Goal: Check status: Check status

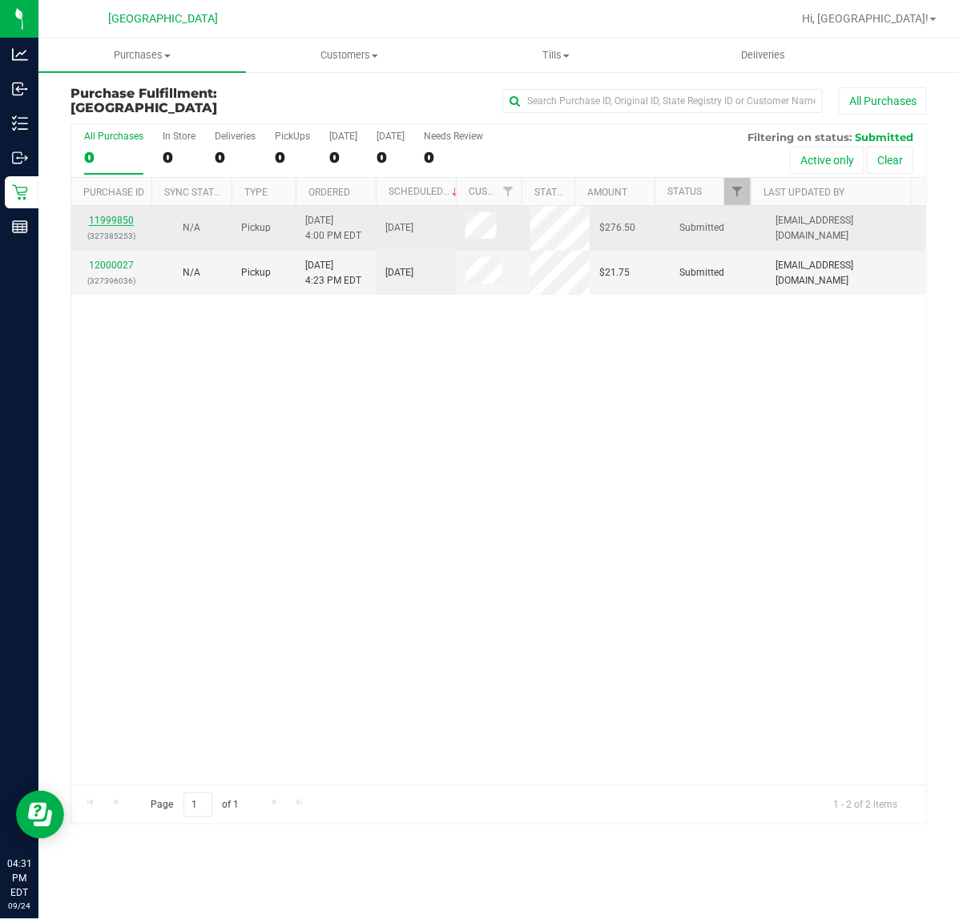
click at [119, 223] on link "11999850" at bounding box center [111, 220] width 45 height 11
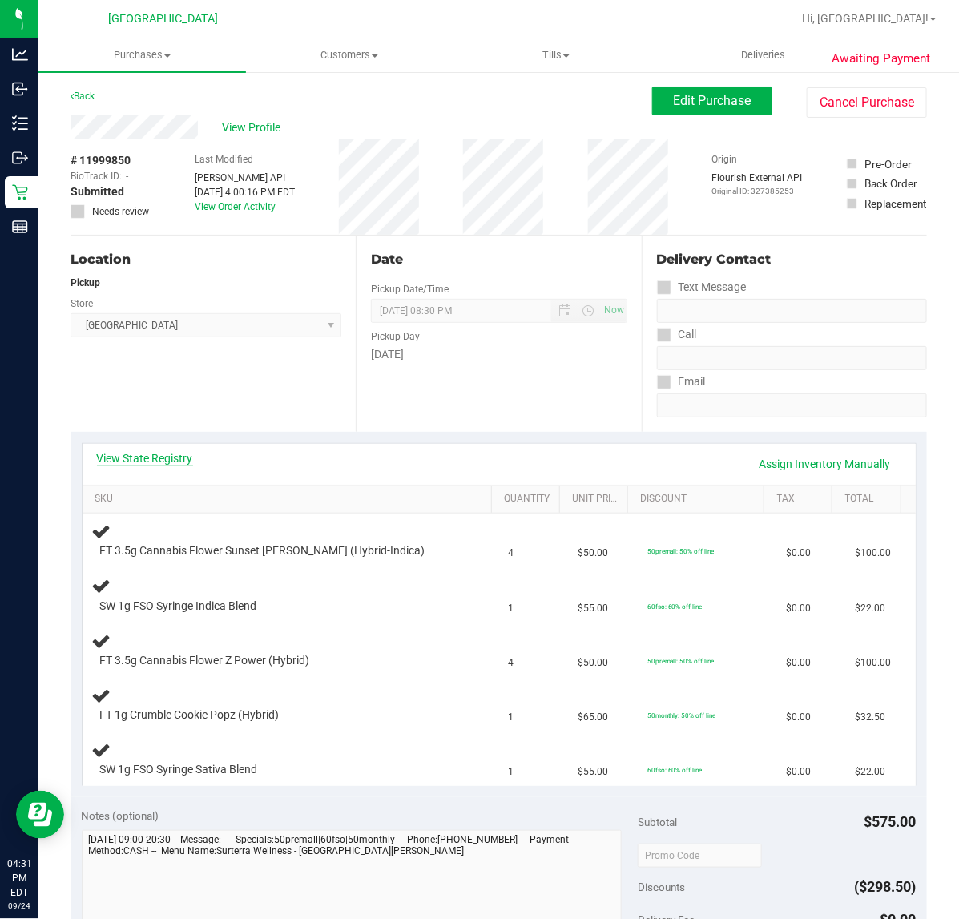
click at [165, 453] on link "View State Registry" at bounding box center [145, 458] width 96 height 16
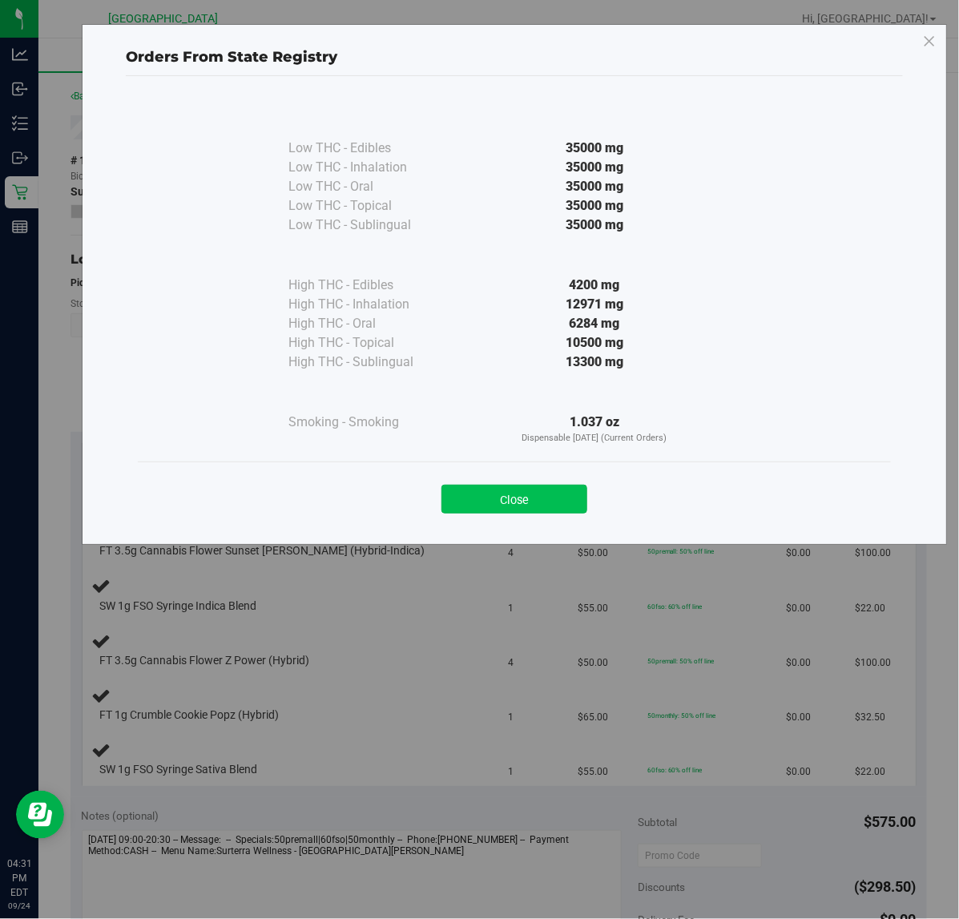
click at [506, 506] on button "Close" at bounding box center [515, 499] width 146 height 29
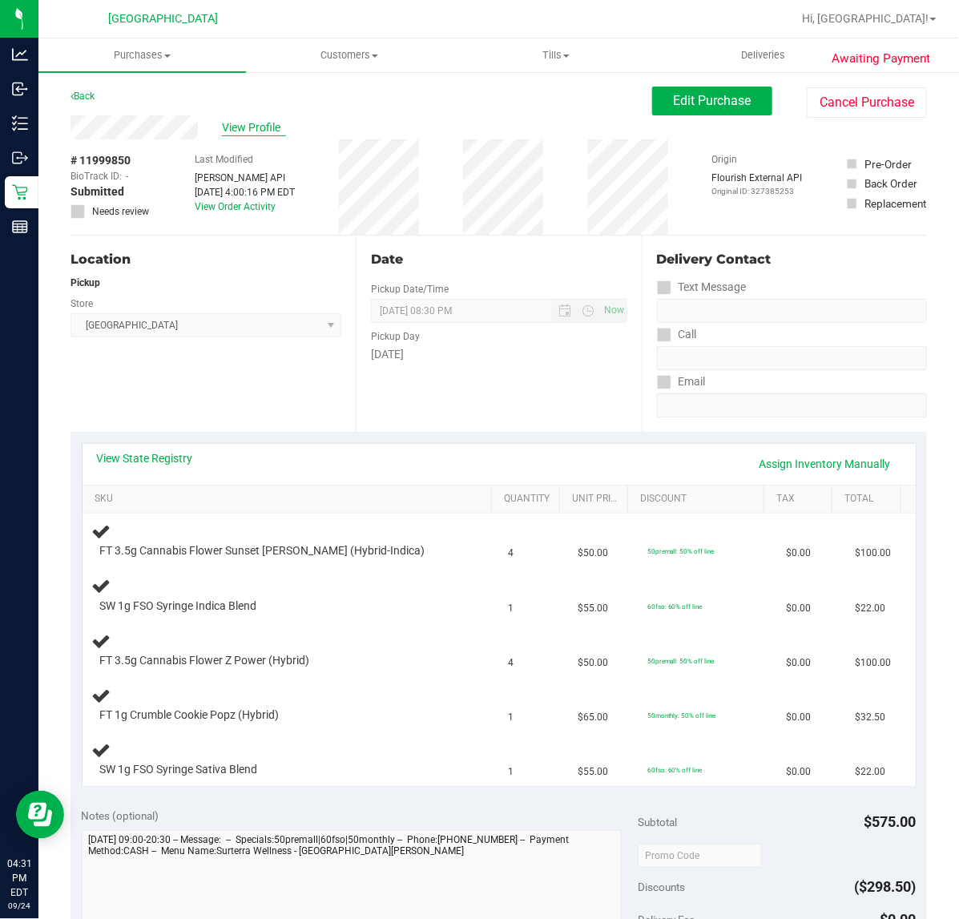
click at [269, 124] on span "View Profile" at bounding box center [254, 127] width 64 height 17
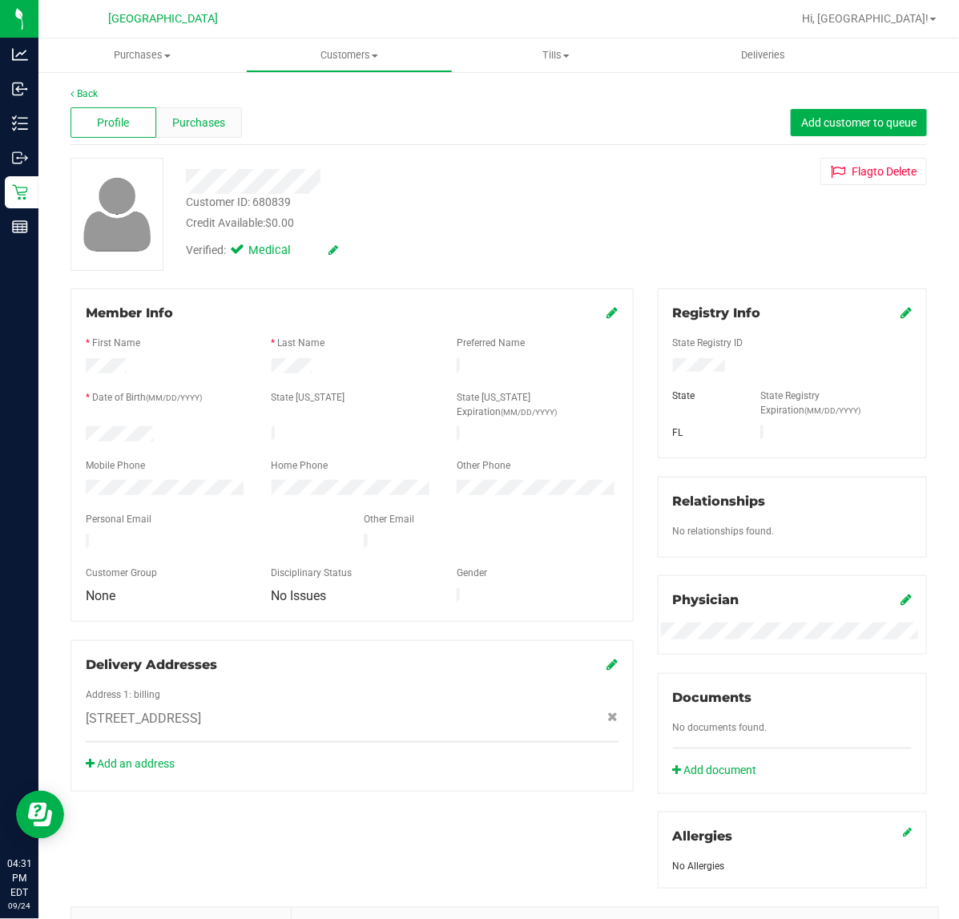
click at [192, 131] on div "Purchases" at bounding box center [199, 122] width 86 height 30
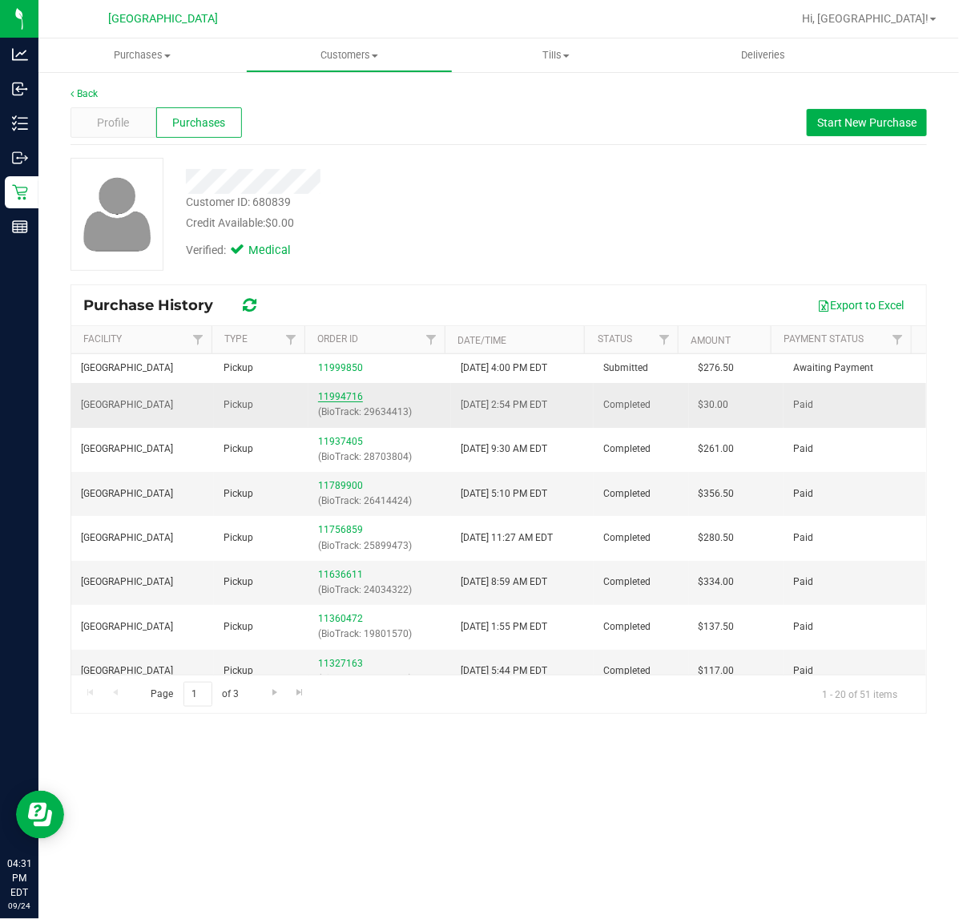
click at [321, 395] on link "11994716" at bounding box center [340, 396] width 45 height 11
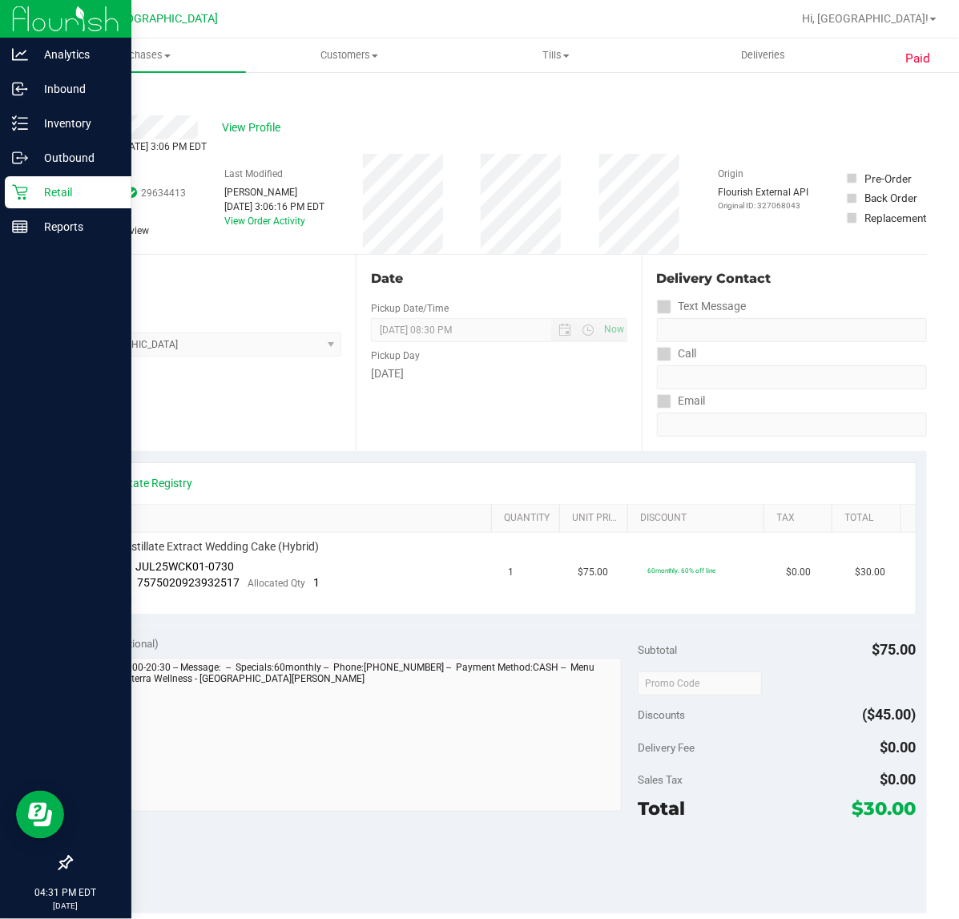
click at [32, 191] on p "Retail" at bounding box center [76, 192] width 96 height 19
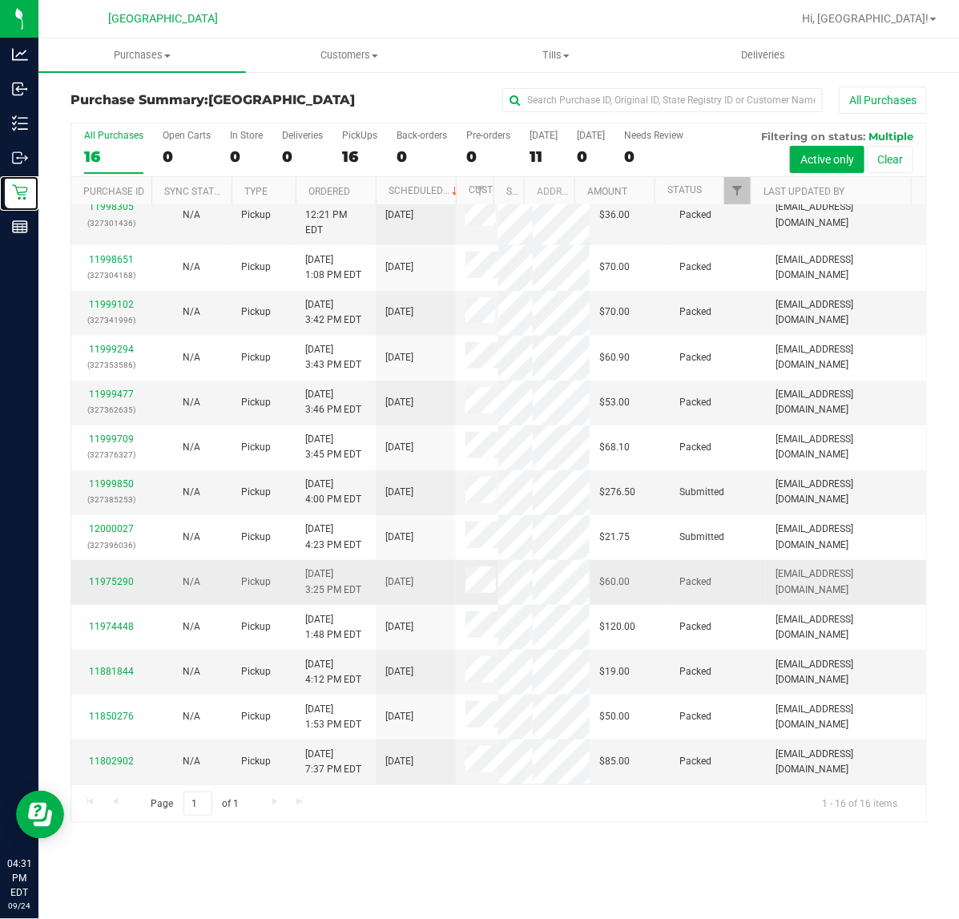
scroll to position [378, 0]
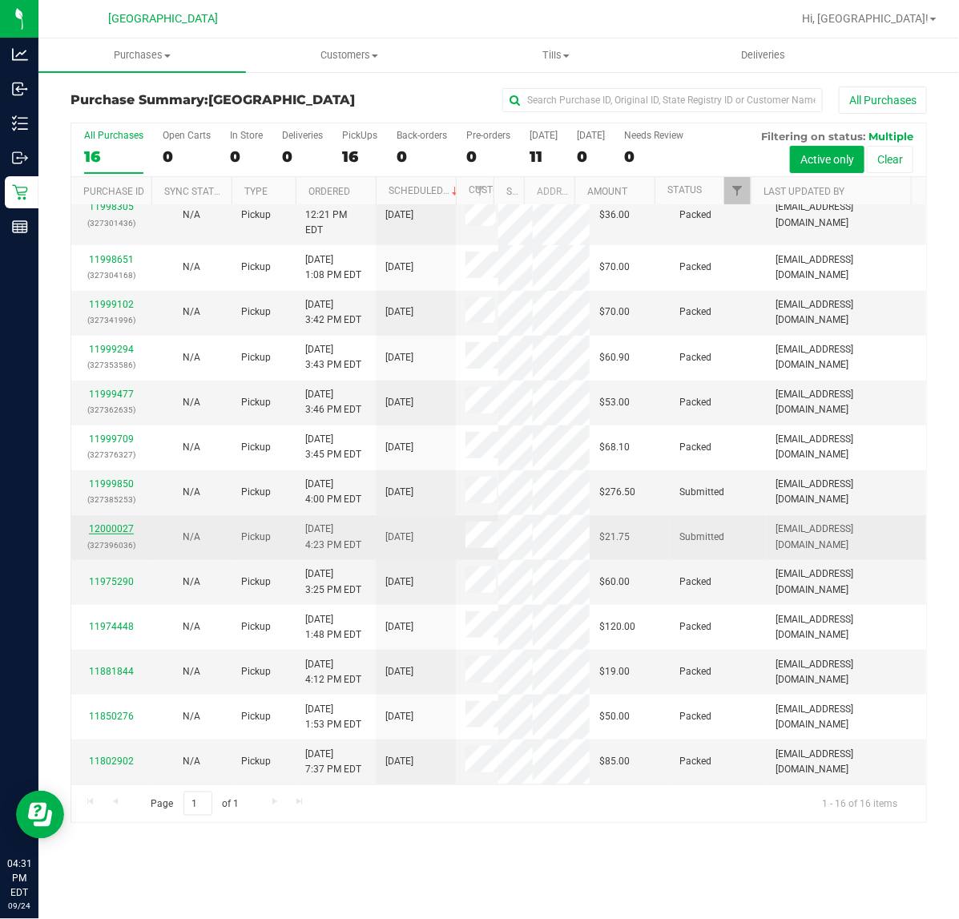
click at [113, 523] on link "12000027" at bounding box center [111, 528] width 45 height 11
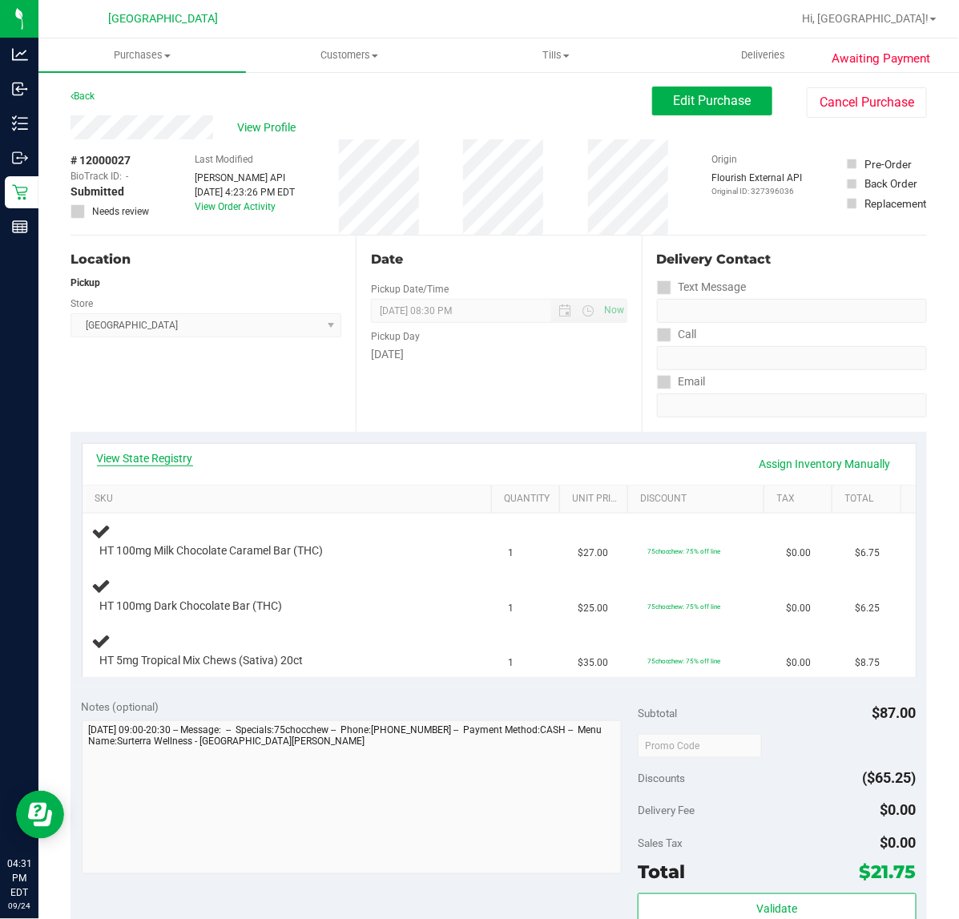
click at [151, 451] on link "View State Registry" at bounding box center [145, 458] width 96 height 16
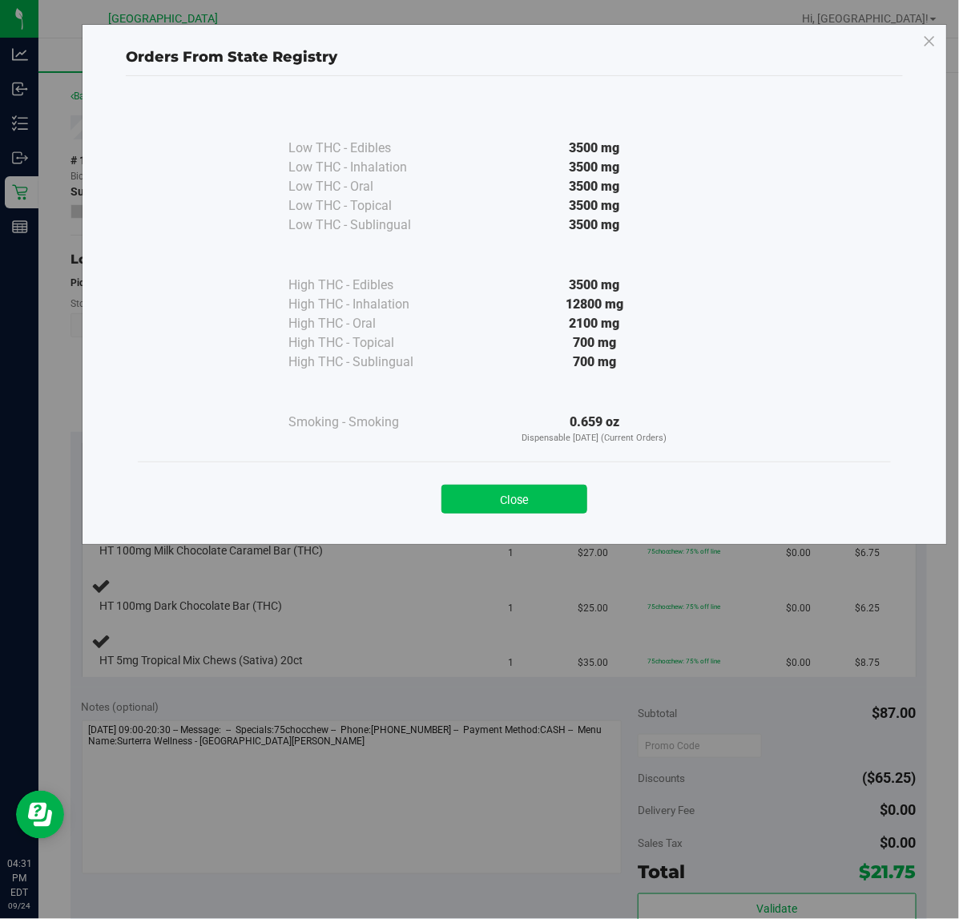
click at [479, 498] on button "Close" at bounding box center [515, 499] width 146 height 29
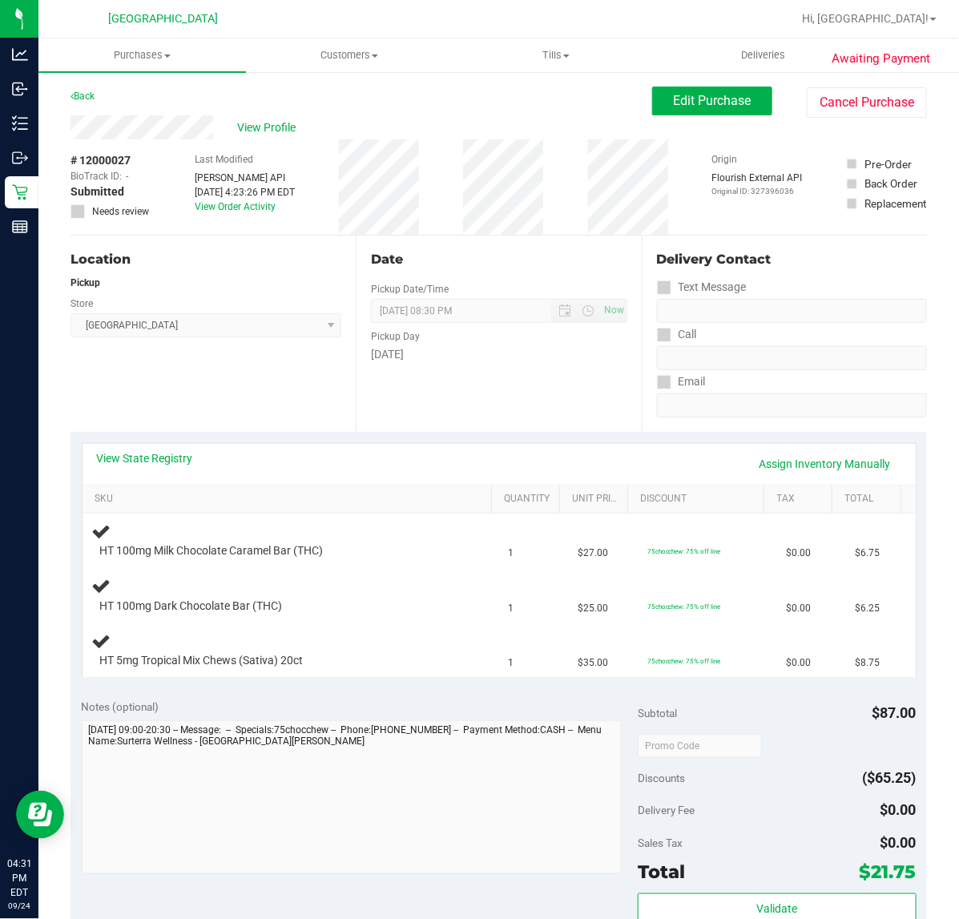
click at [125, 417] on div "Location Pickup Store [GEOGRAPHIC_DATA] WC Select Store [PERSON_NAME][GEOGRAPHI…" at bounding box center [213, 334] width 285 height 196
click at [120, 394] on div "Location Pickup Store [GEOGRAPHIC_DATA] WC Select Store [PERSON_NAME][GEOGRAPHI…" at bounding box center [213, 334] width 285 height 196
